Goal: Information Seeking & Learning: Learn about a topic

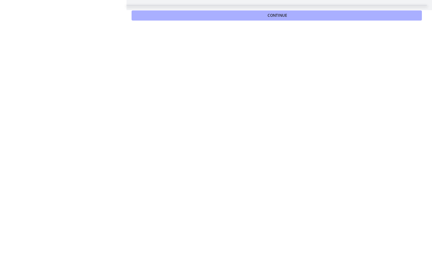
click at [362, 17] on button "Continue" at bounding box center [276, 15] width 290 height 10
click at [296, 16] on button "Continue" at bounding box center [276, 15] width 290 height 10
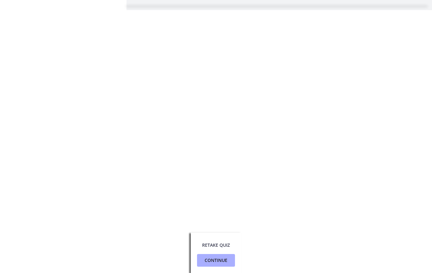
click at [217, 257] on span "Continue" at bounding box center [216, 260] width 23 height 8
